Goal: Task Accomplishment & Management: Manage account settings

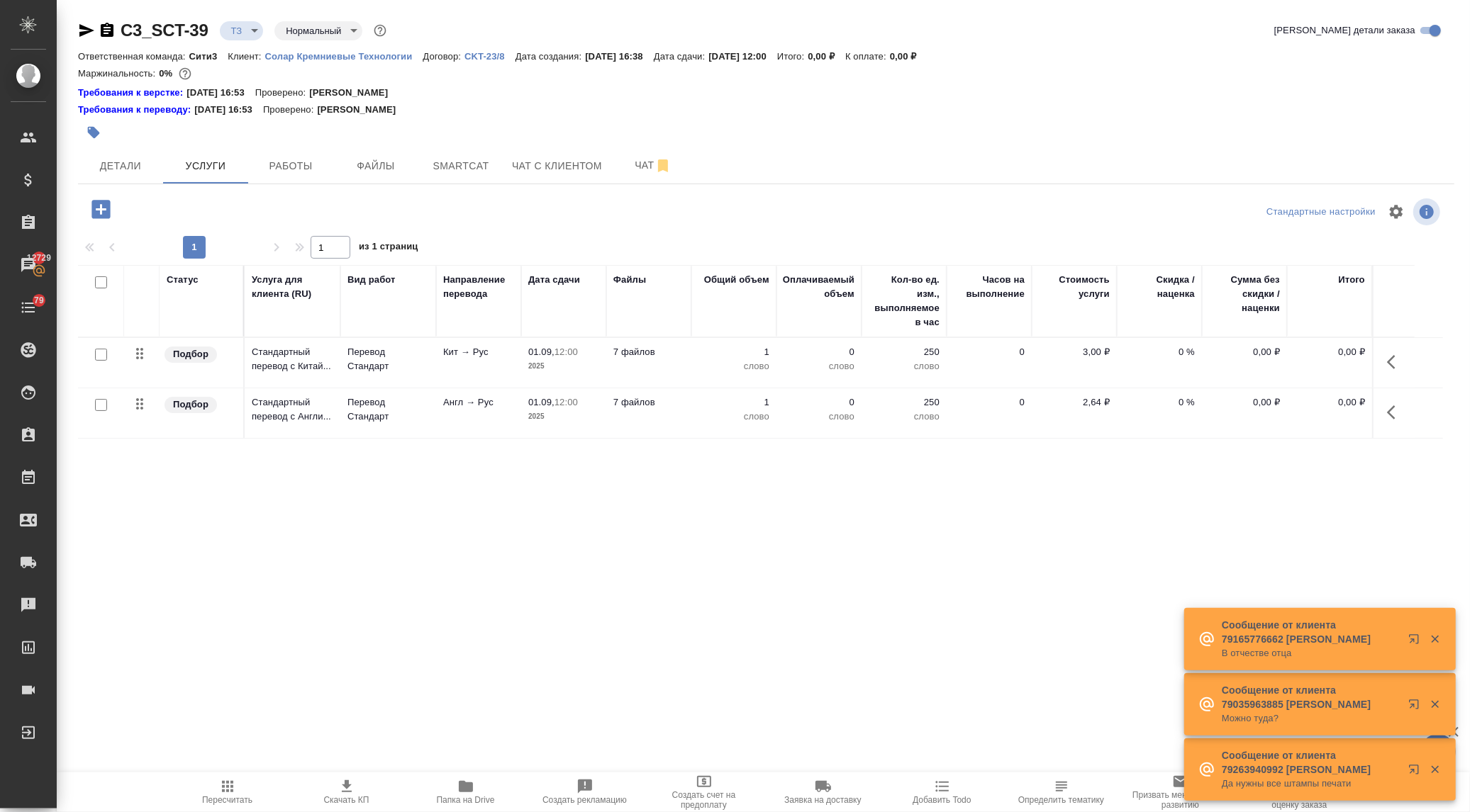
click at [1394, 358] on icon "button" at bounding box center [1395, 362] width 17 height 17
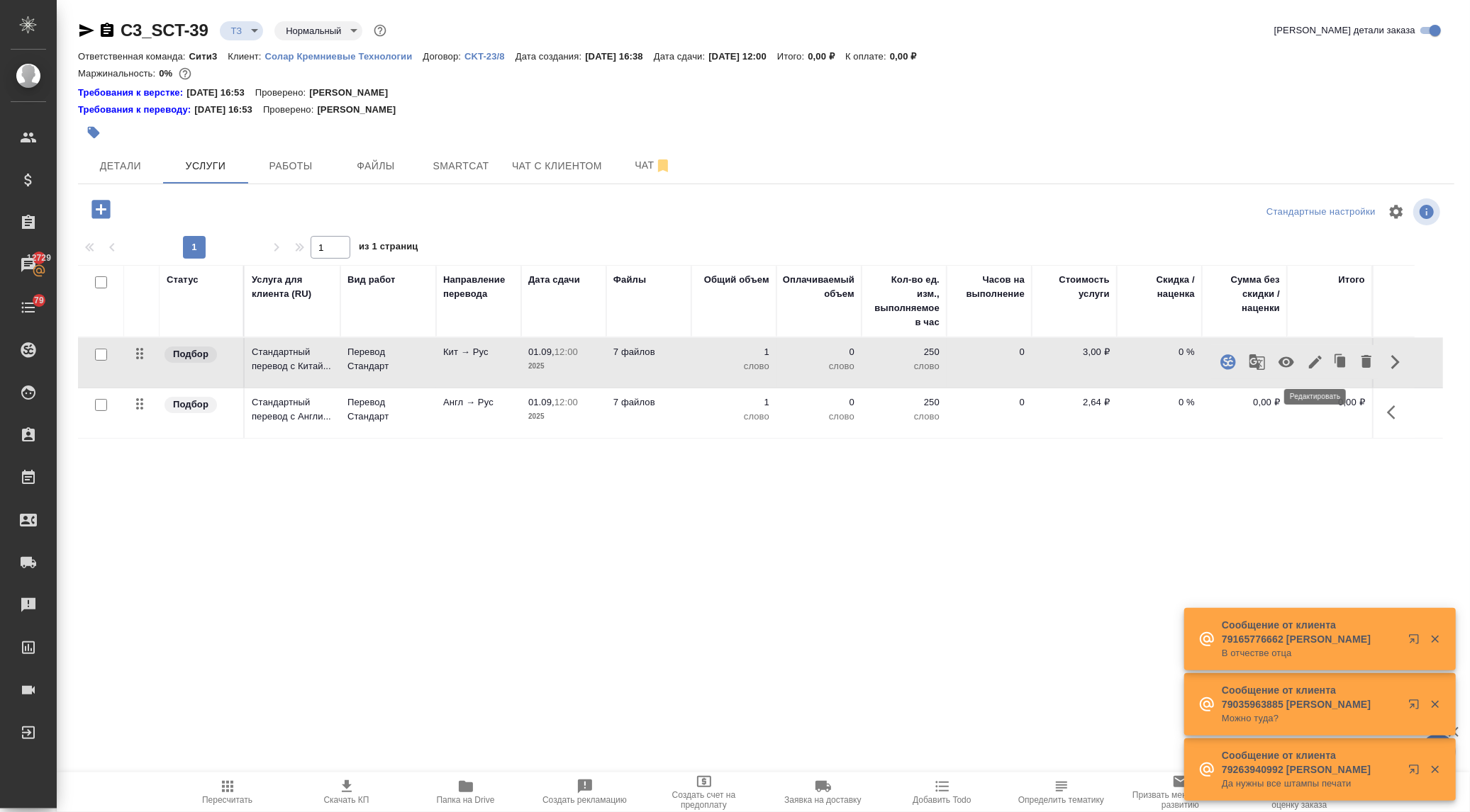
click at [1312, 358] on icon "button" at bounding box center [1315, 362] width 17 height 17
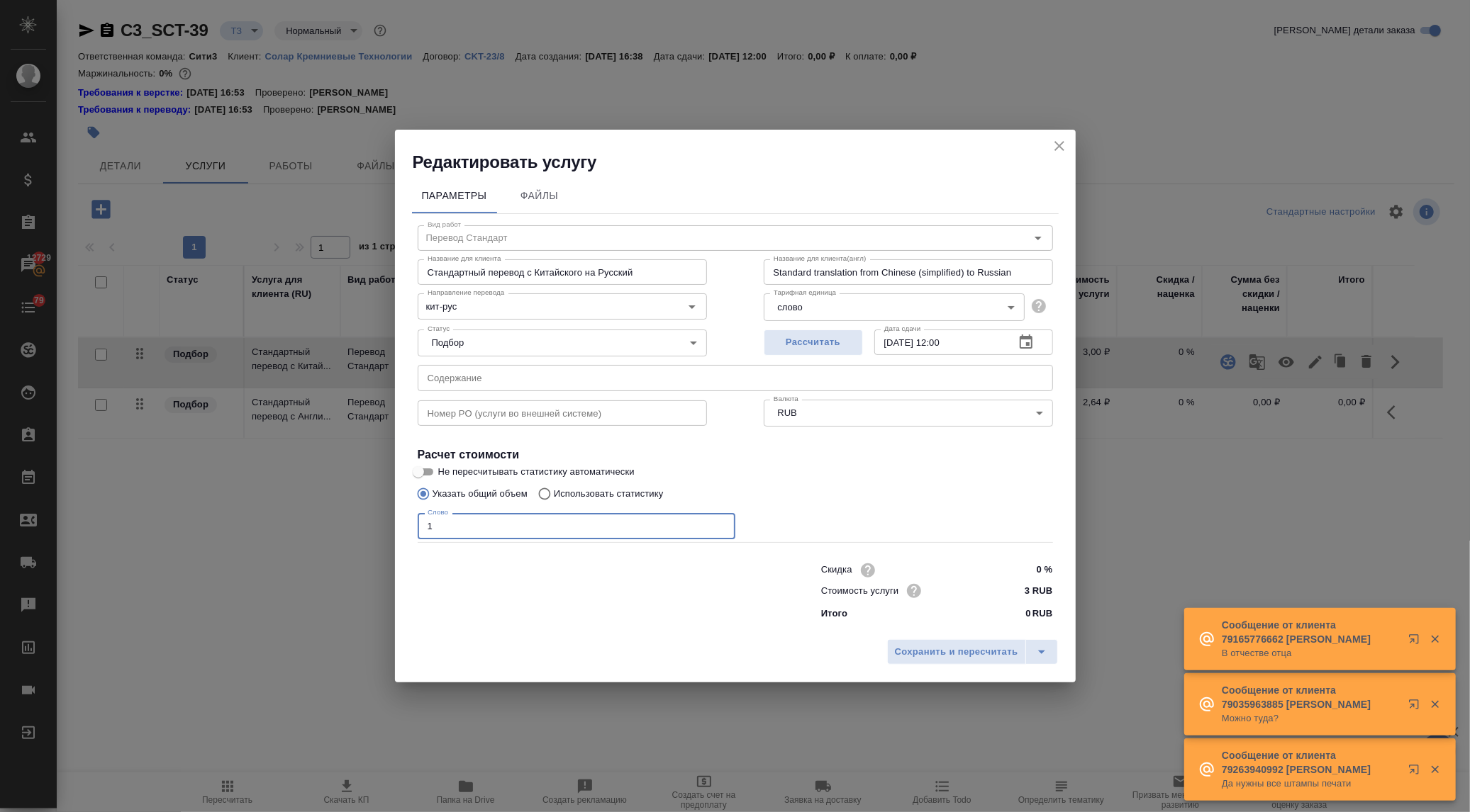
drag, startPoint x: 440, startPoint y: 529, endPoint x: 398, endPoint y: 526, distance: 42.1
click at [399, 526] on div "Параметры Файлы Вид работ Перевод Стандарт Вид работ Название для клиента Станд…" at bounding box center [735, 403] width 681 height 459
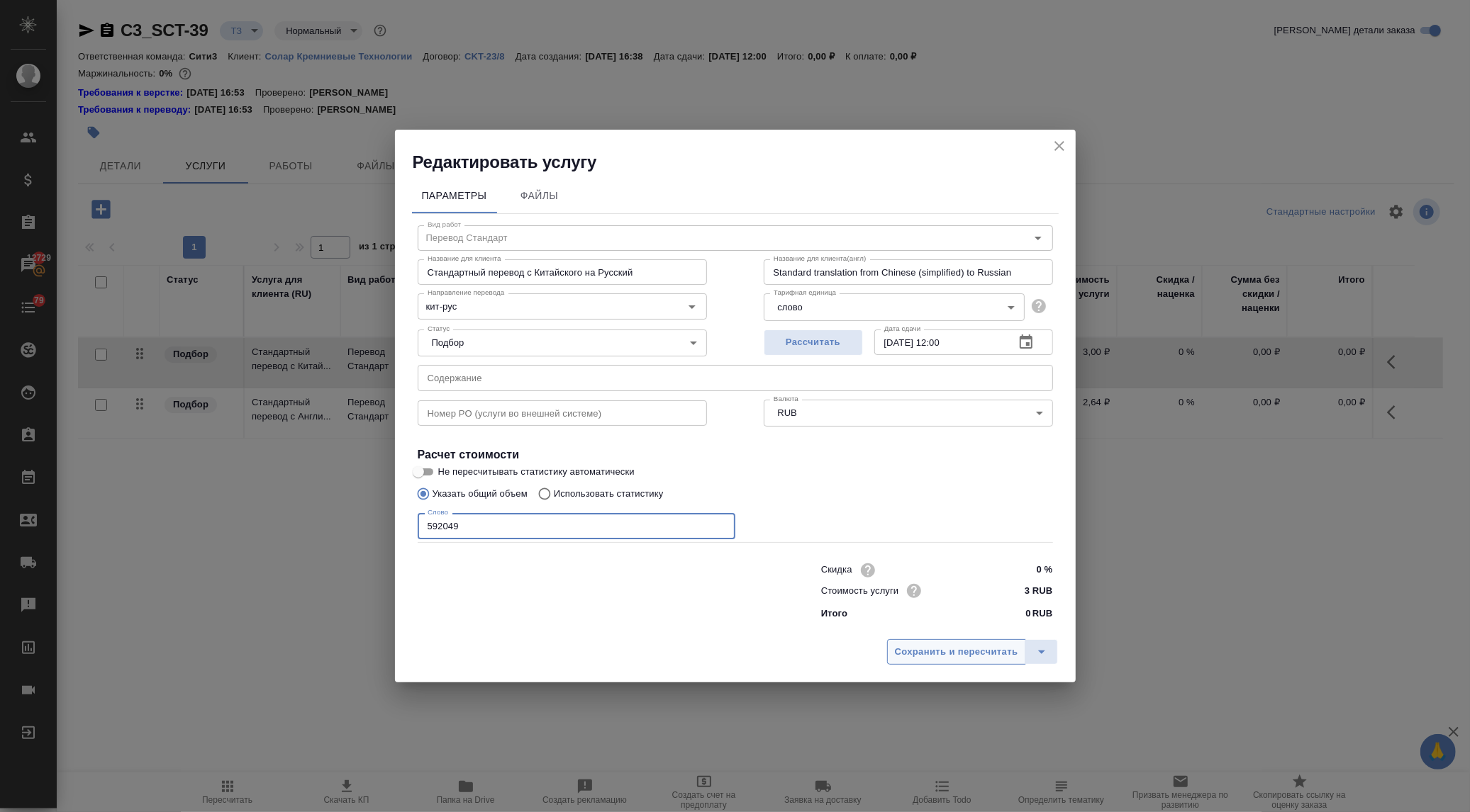
type input "592049"
click at [917, 656] on span "Сохранить и пересчитать" at bounding box center [956, 653] width 123 height 16
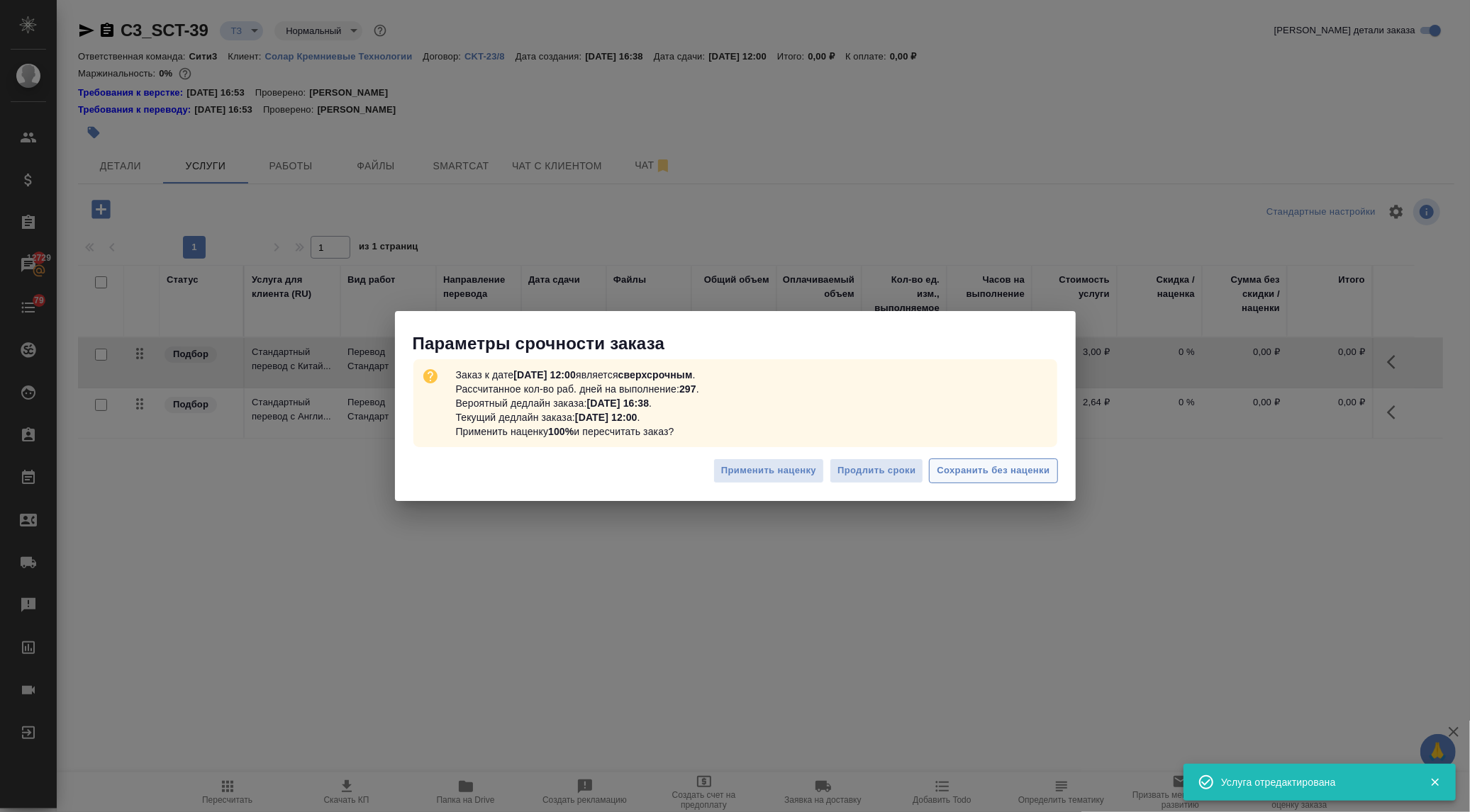
click at [968, 480] on button "Сохранить без наценки" at bounding box center [993, 471] width 128 height 25
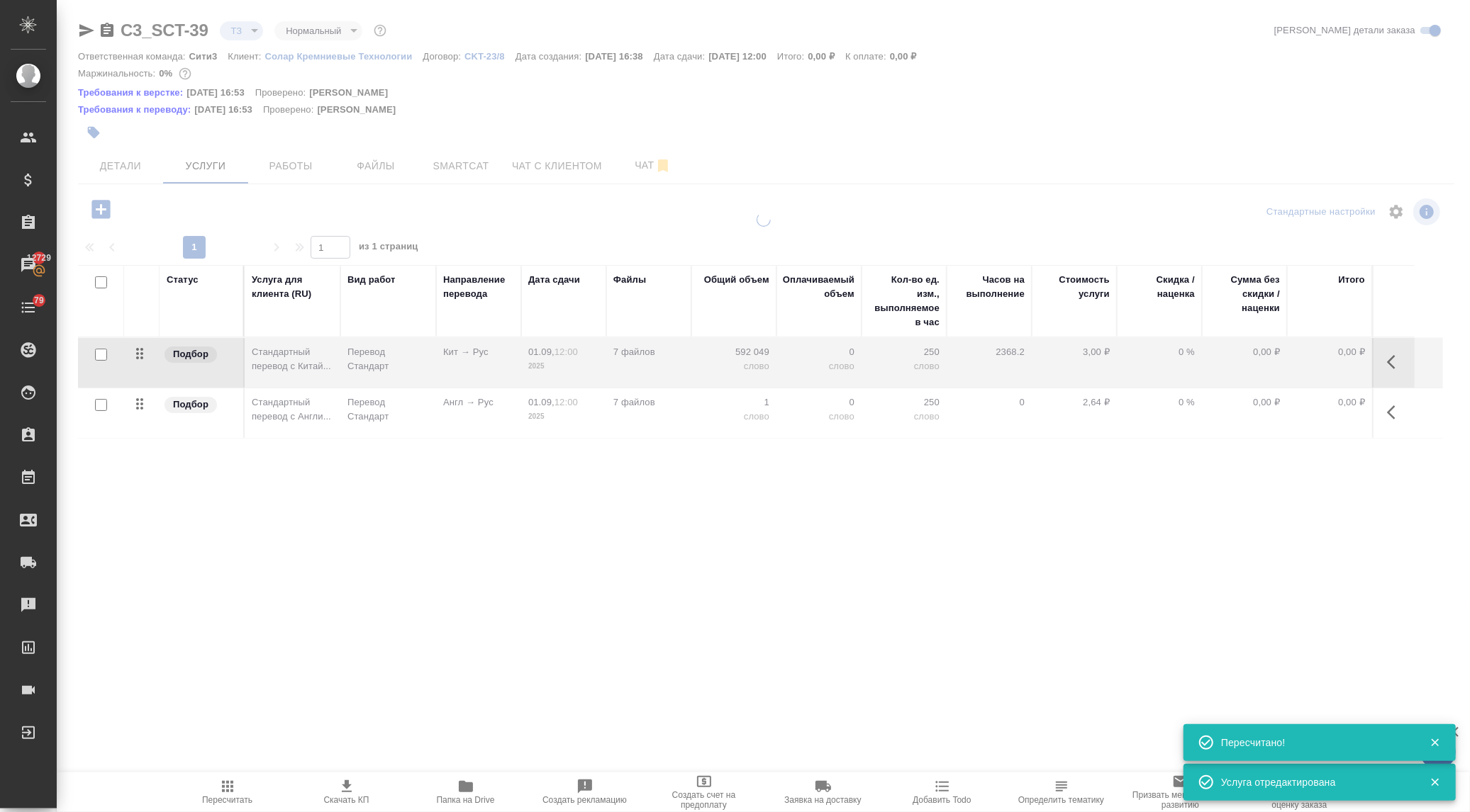
type input "urgent"
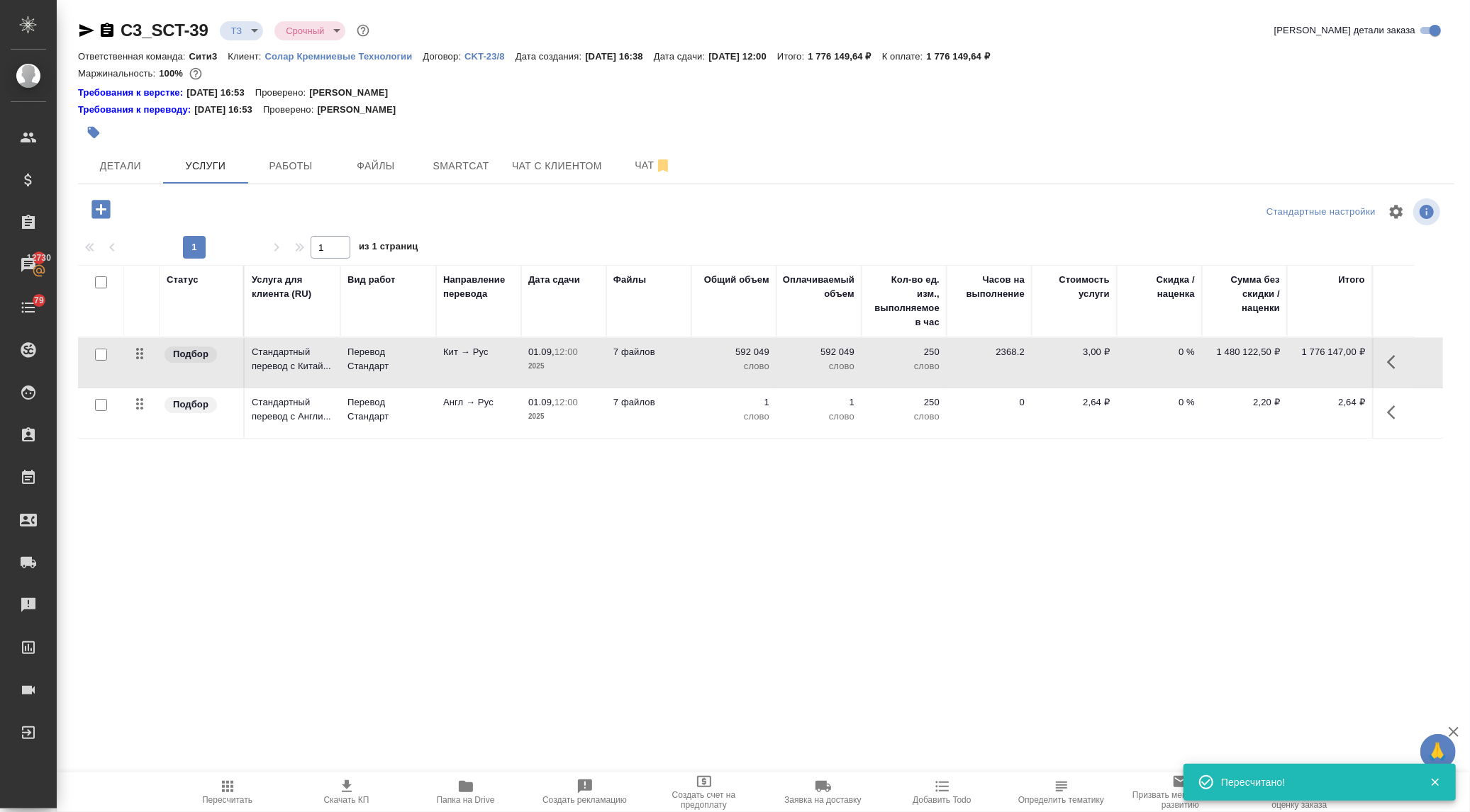
click at [1393, 408] on icon "button" at bounding box center [1390, 412] width 8 height 15
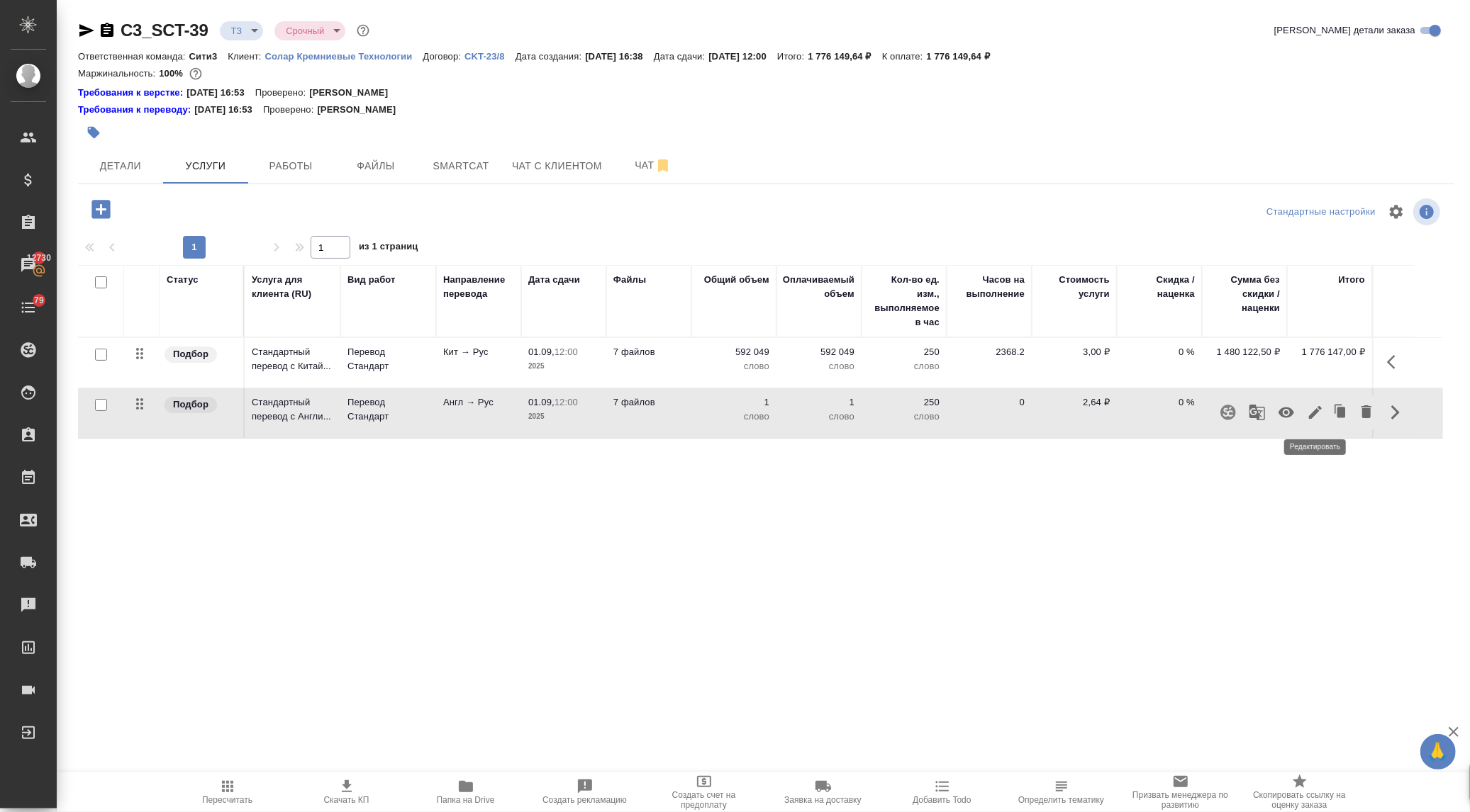
click at [1311, 409] on icon "button" at bounding box center [1315, 412] width 17 height 17
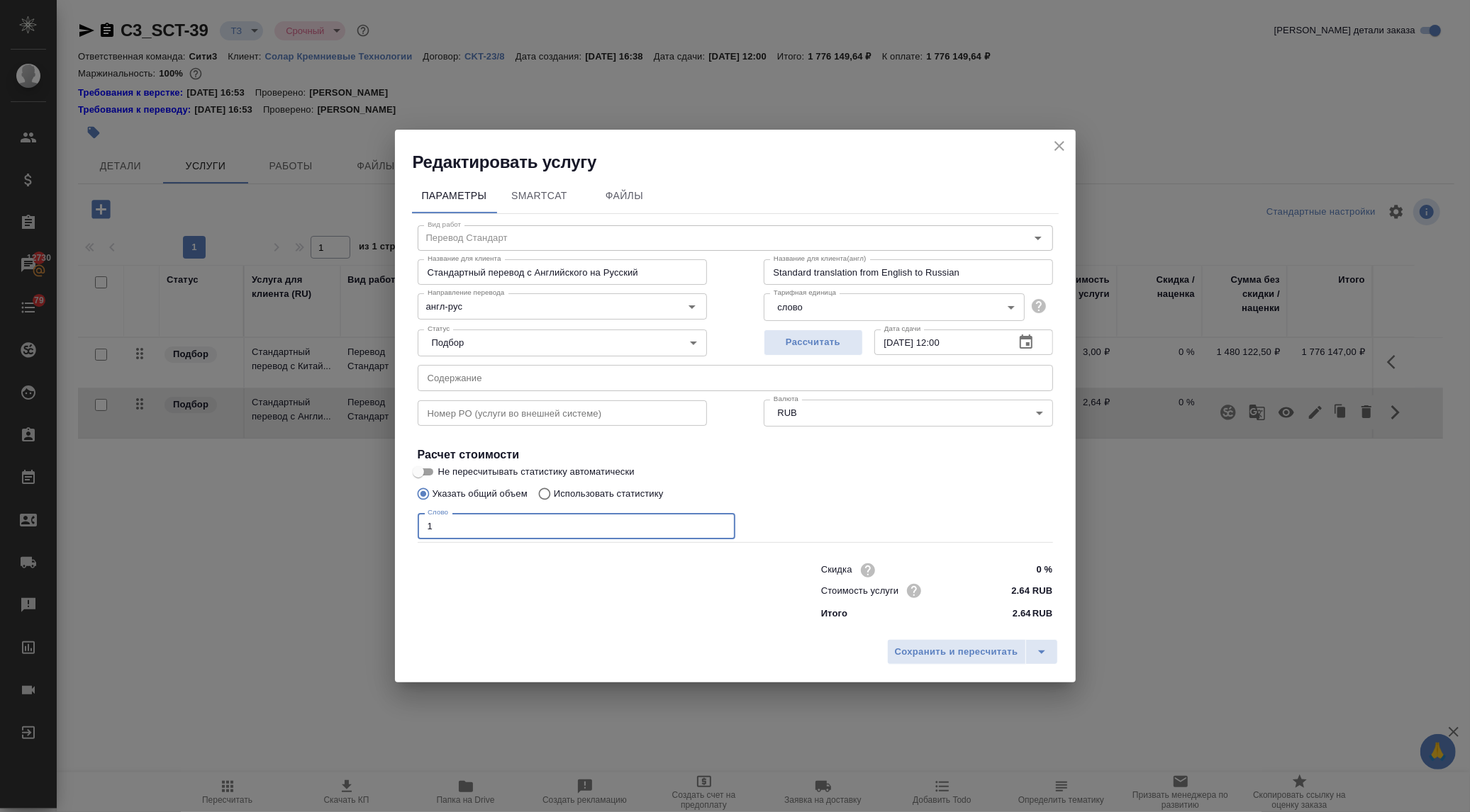
drag, startPoint x: 452, startPoint y: 529, endPoint x: 381, endPoint y: 529, distance: 71.0
click at [381, 529] on div "Редактировать услугу Параметры SmartCat Файлы Вид работ Перевод Стандарт Вид ра…" at bounding box center [735, 406] width 1470 height 812
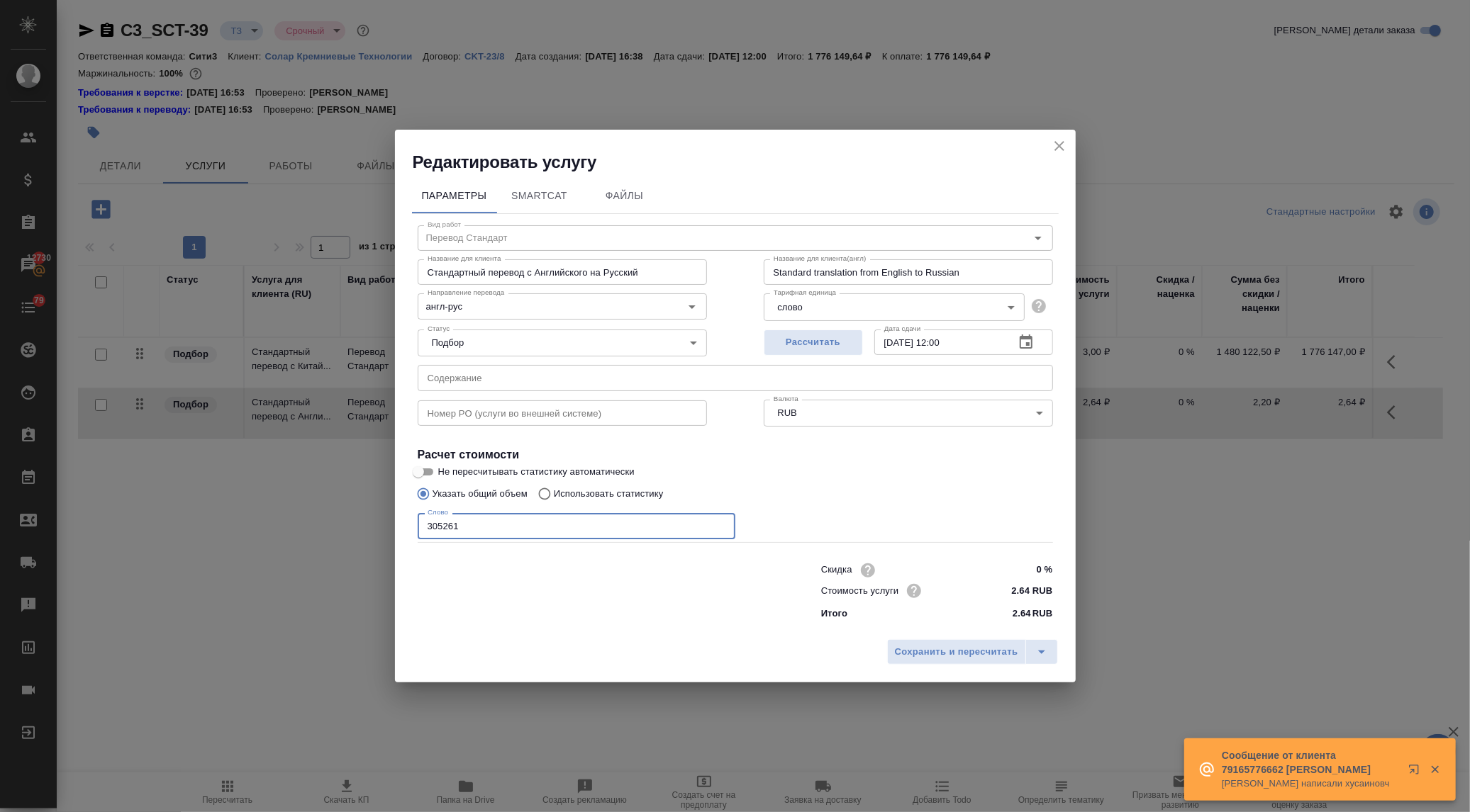
drag, startPoint x: 431, startPoint y: 518, endPoint x: 424, endPoint y: 519, distance: 7.1
click at [424, 519] on input "305261" at bounding box center [576, 526] width 317 height 26
type input "205261"
click at [961, 655] on span "Сохранить и пересчитать" at bounding box center [956, 653] width 123 height 16
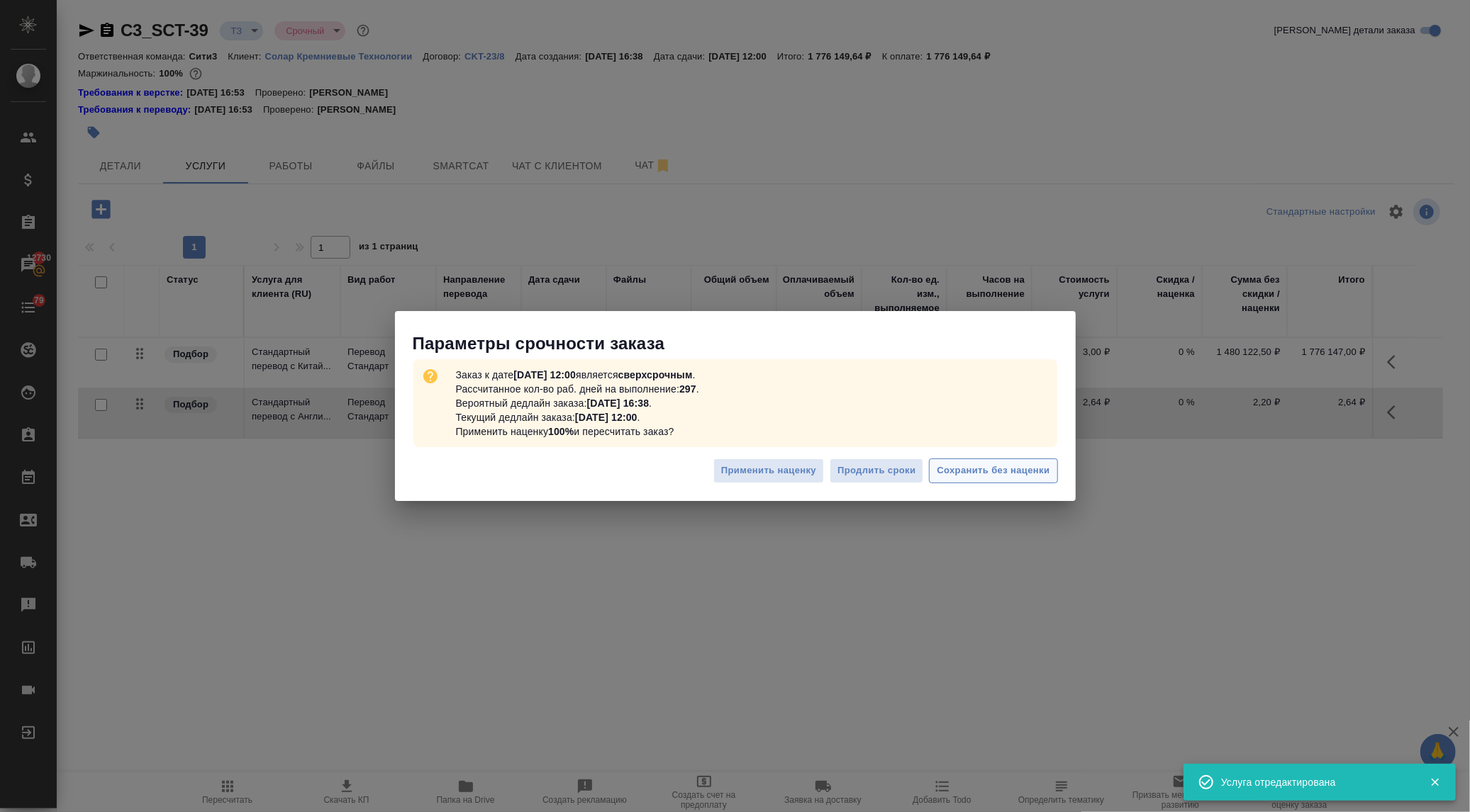
click at [995, 465] on span "Сохранить без наценки" at bounding box center [993, 471] width 113 height 16
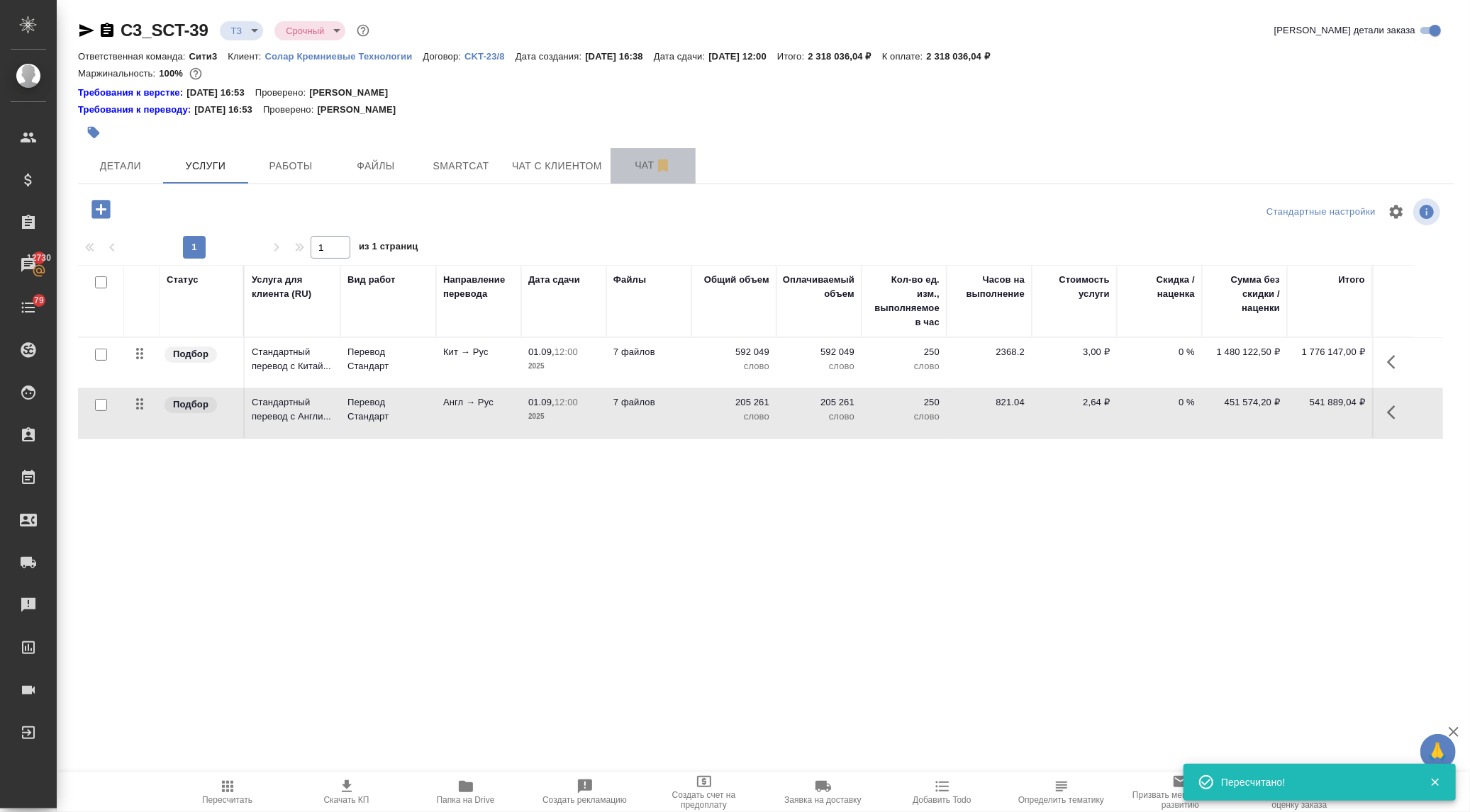
click at [643, 166] on span "Чат" at bounding box center [653, 165] width 68 height 17
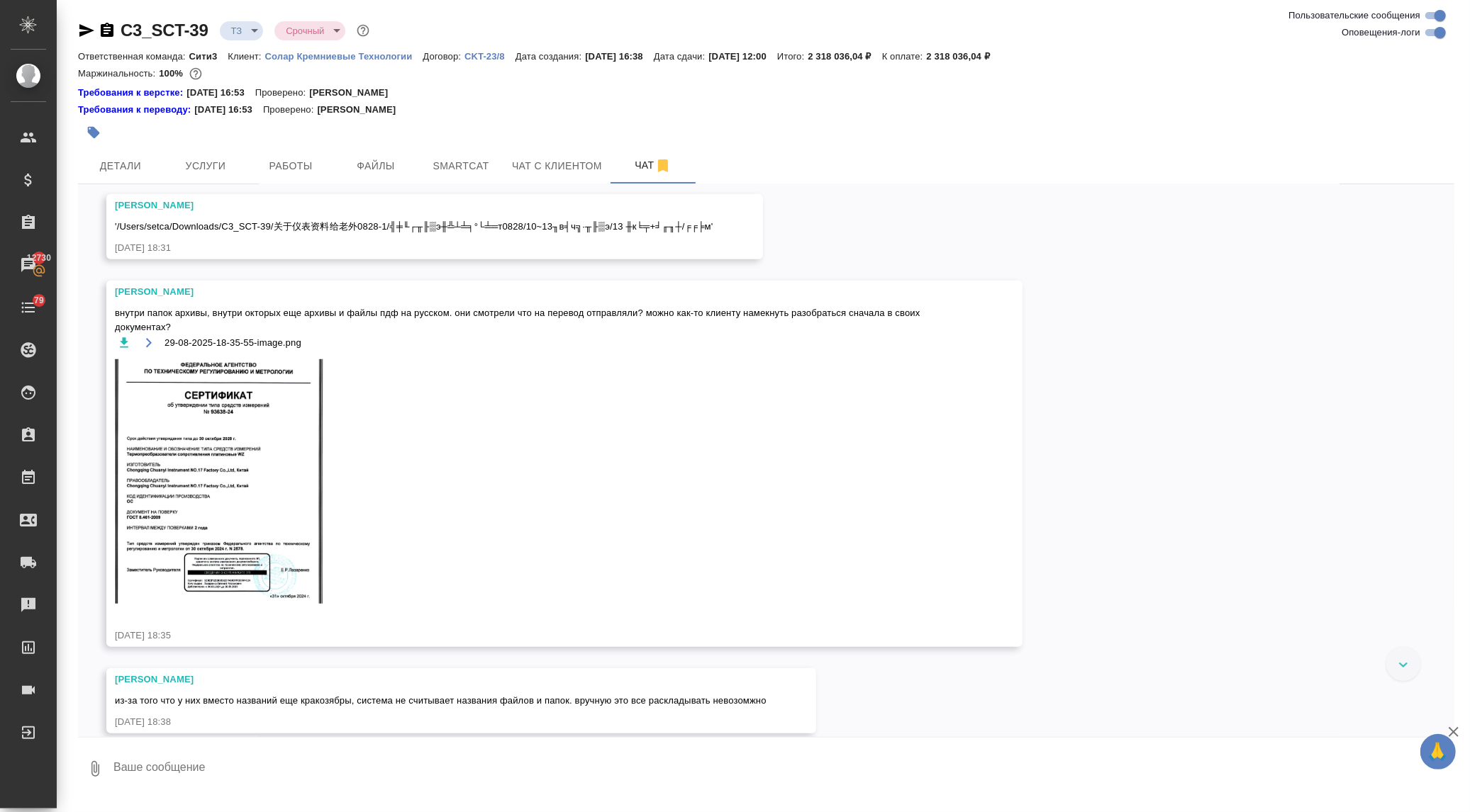
scroll to position [831, 0]
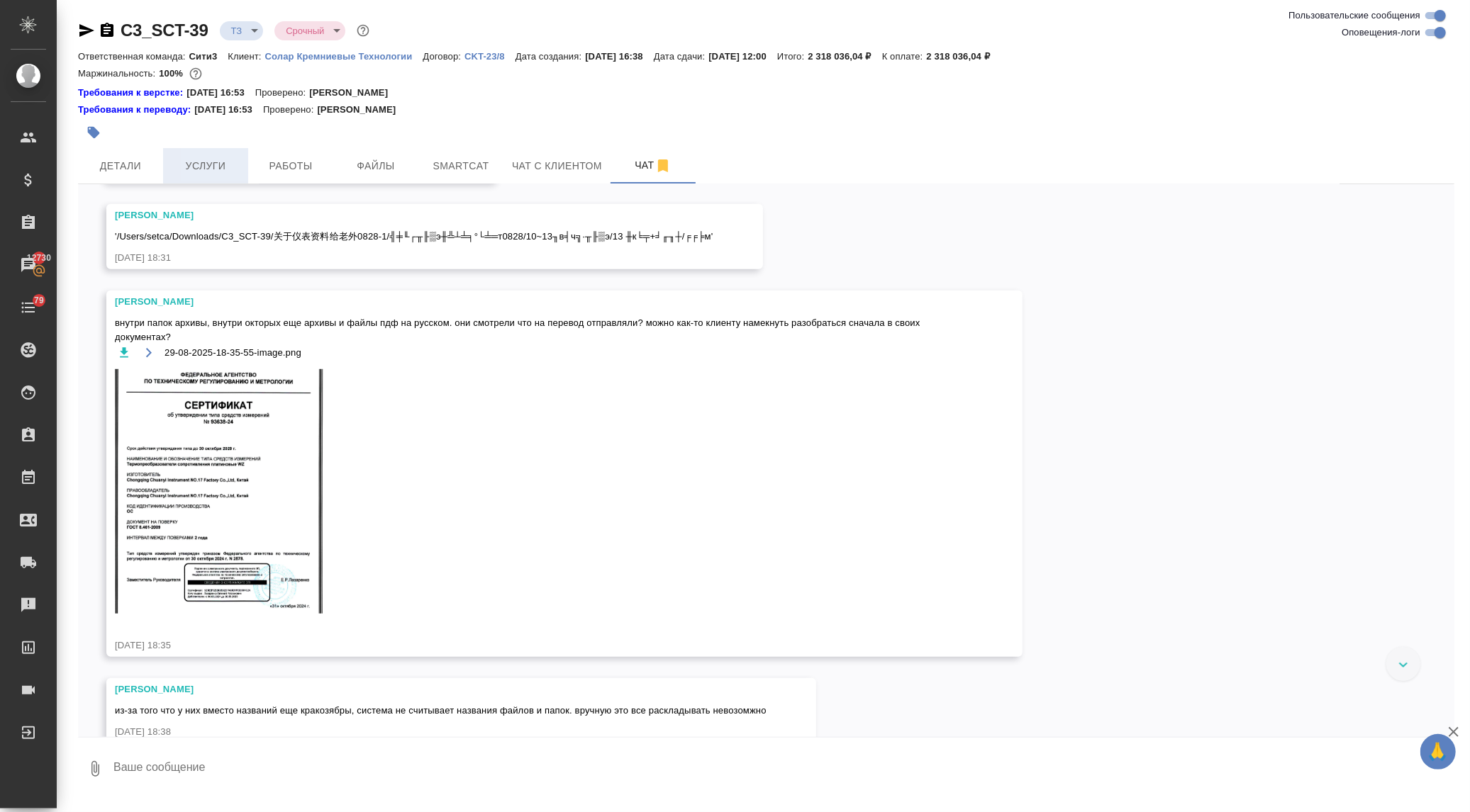
click at [196, 156] on button "Услуги" at bounding box center [205, 166] width 85 height 36
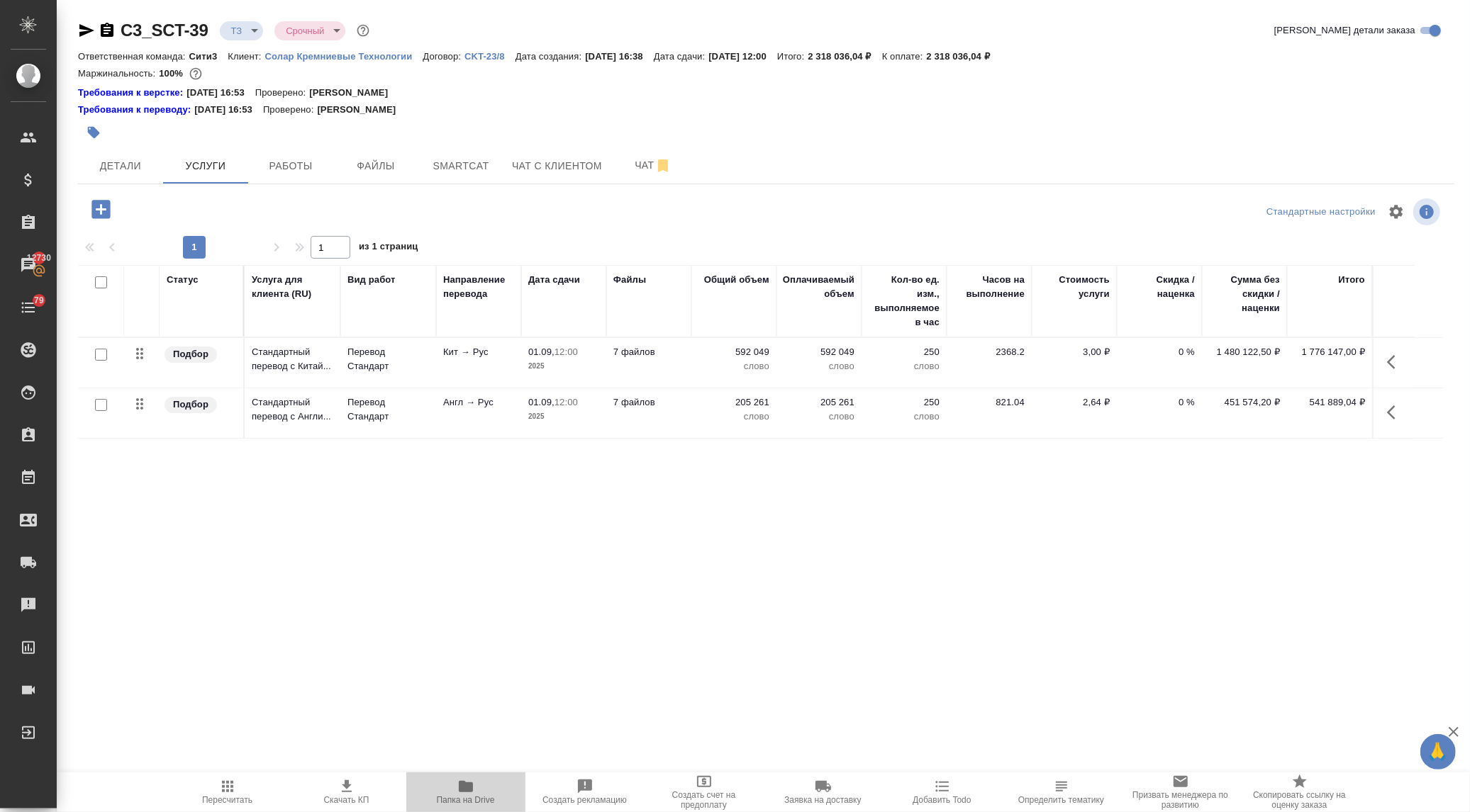
click at [462, 791] on icon "button" at bounding box center [467, 786] width 15 height 11
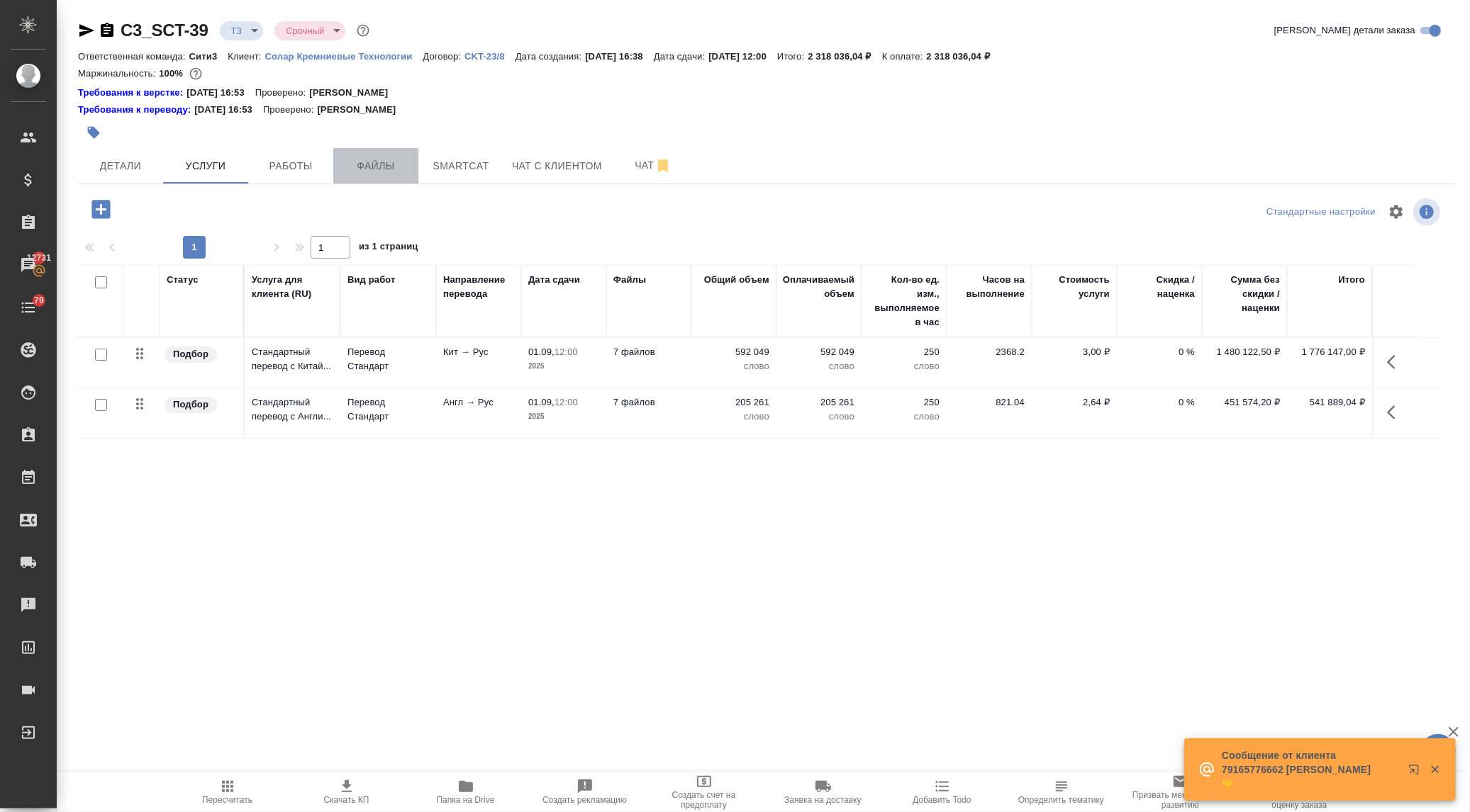
click at [379, 153] on button "Файлы" at bounding box center [375, 166] width 85 height 36
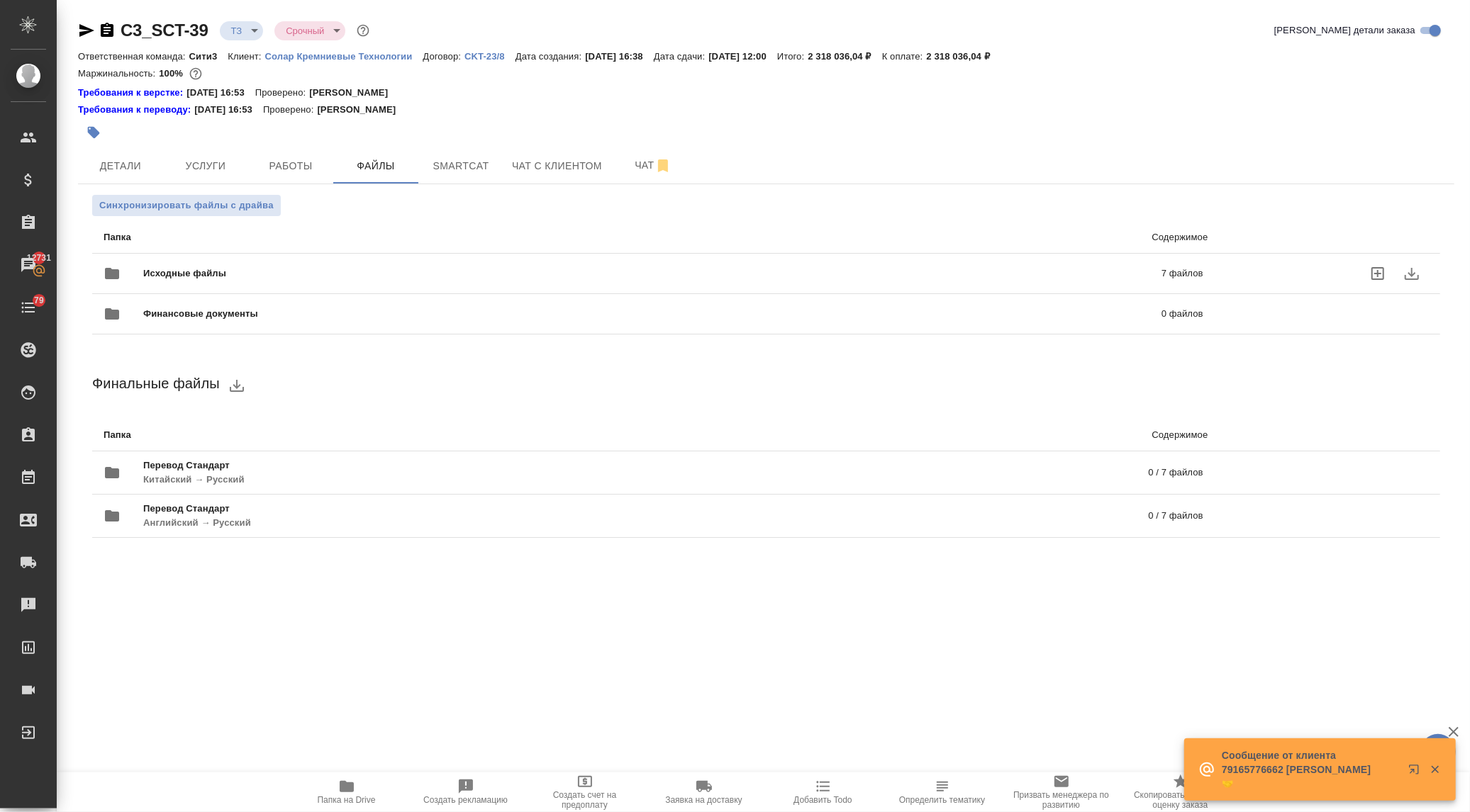
click at [238, 274] on span "Исходные файлы" at bounding box center [419, 274] width 551 height 15
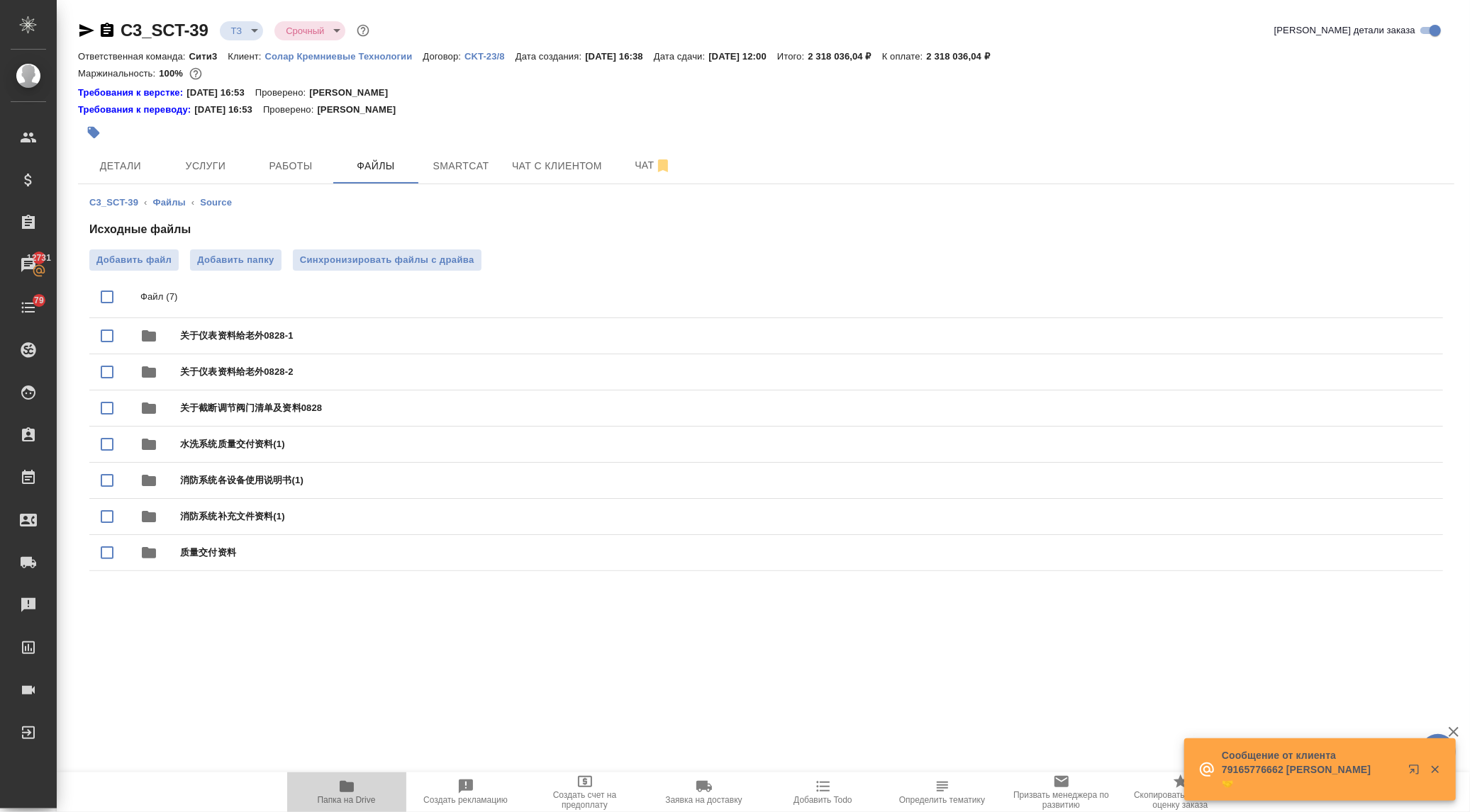
click at [337, 794] on span "Папка на Drive" at bounding box center [347, 791] width 102 height 27
click at [77, 26] on div "C3_SCT-39 ТЗ tz Срочный urgent Кратко детали заказа Ответственная команда: Сити…" at bounding box center [767, 306] width 1392 height 614
click at [80, 26] on icon "button" at bounding box center [86, 30] width 17 height 17
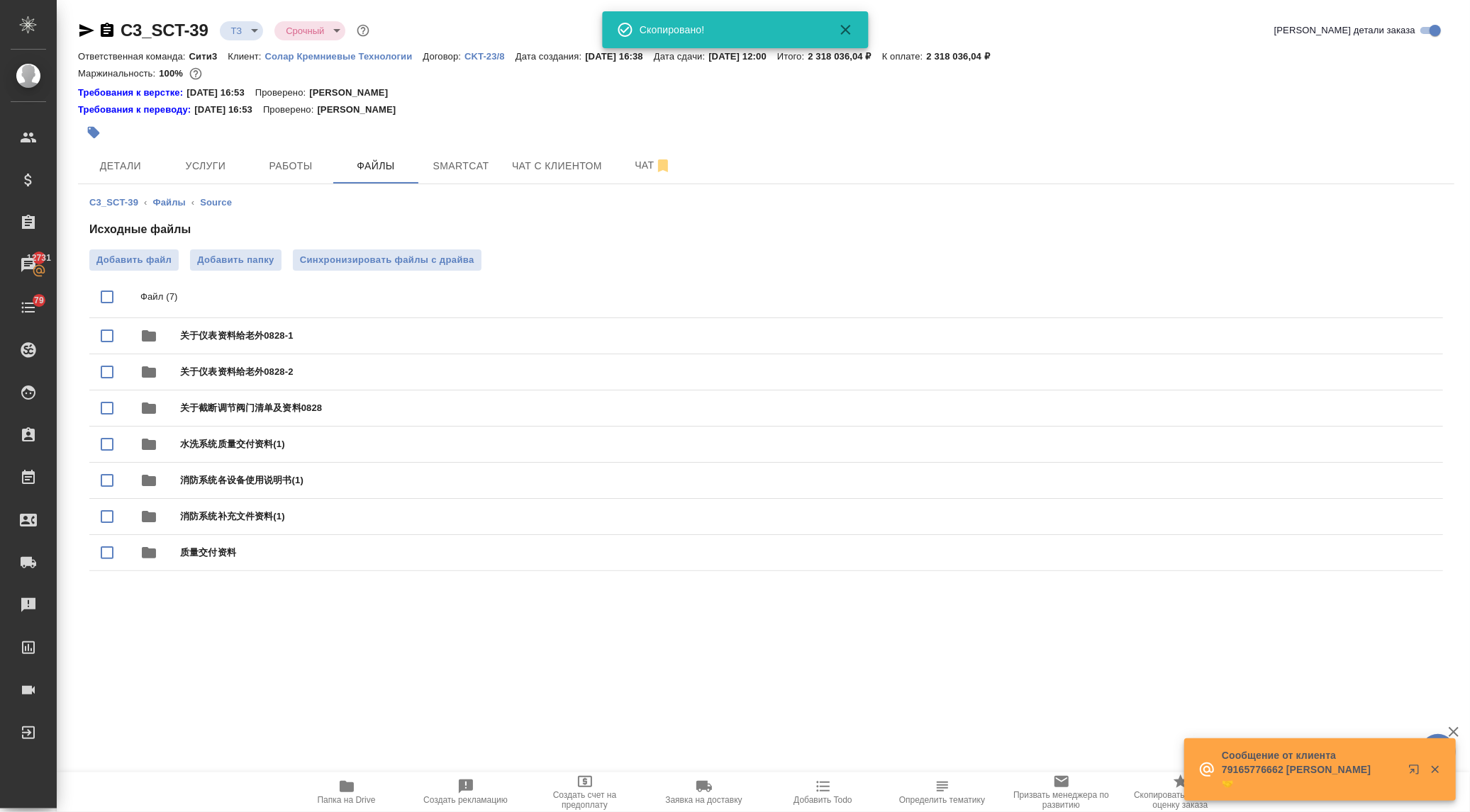
click at [80, 26] on icon "button" at bounding box center [87, 30] width 15 height 13
click at [81, 26] on icon "button" at bounding box center [87, 30] width 15 height 13
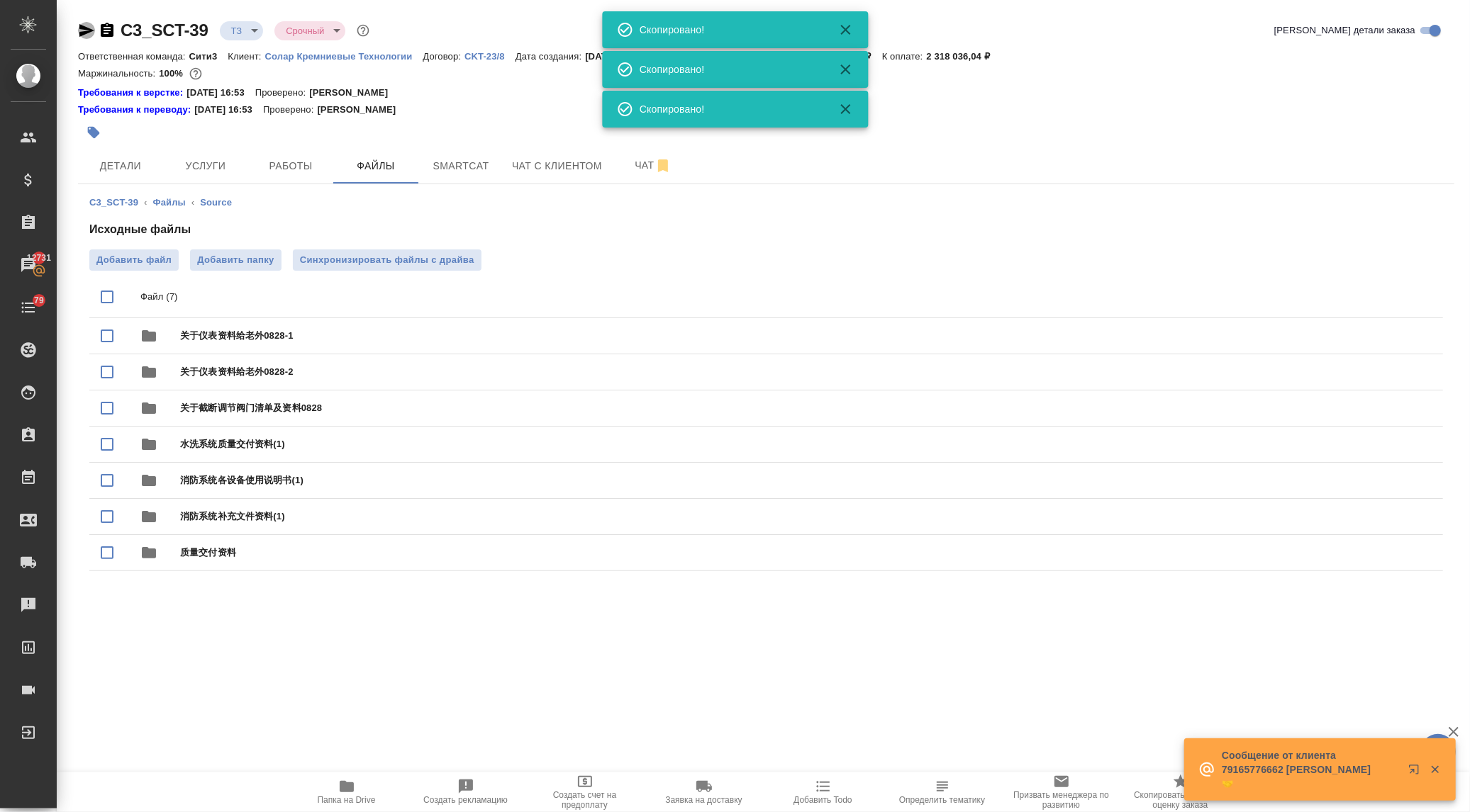
click at [82, 26] on icon "button" at bounding box center [87, 30] width 15 height 13
